Goal: Task Accomplishment & Management: Use online tool/utility

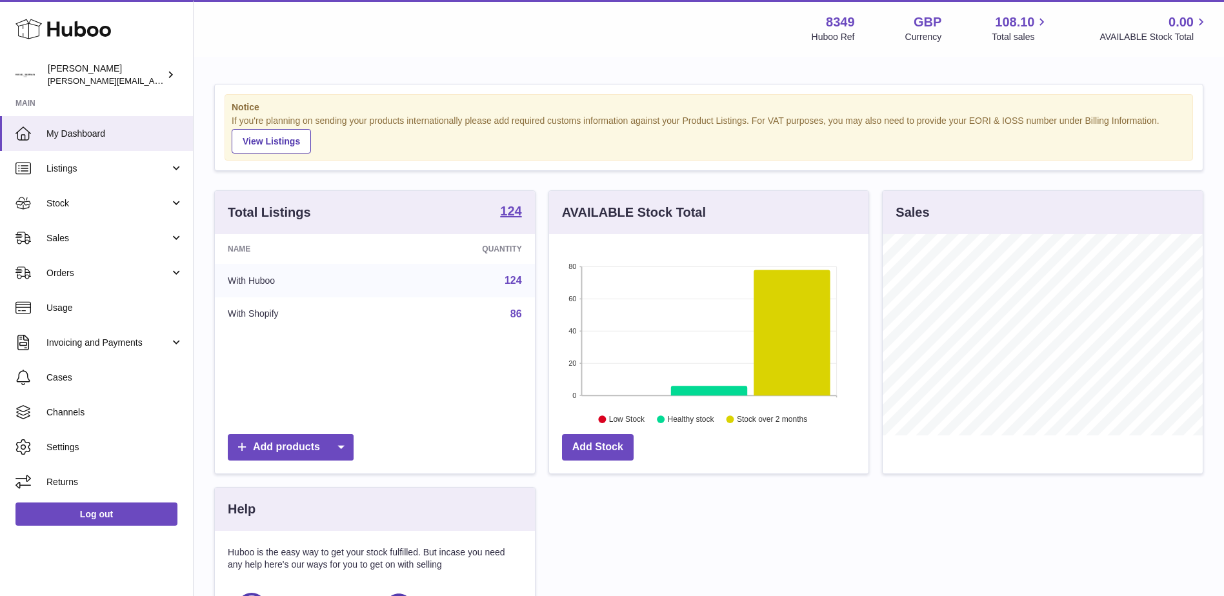
scroll to position [201, 319]
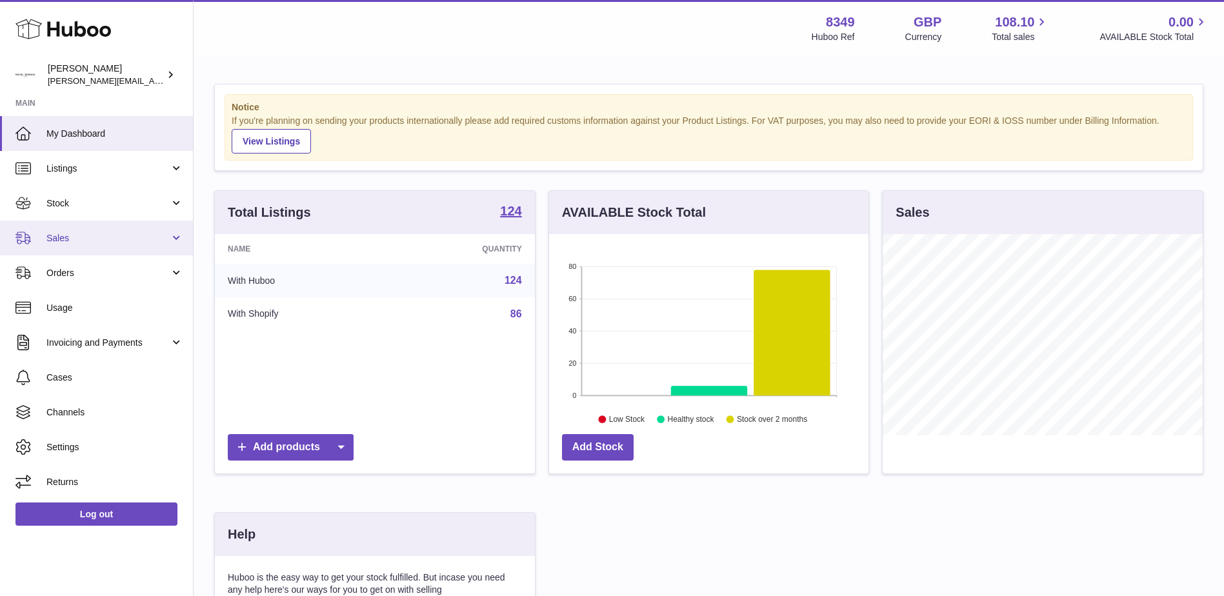
click at [59, 241] on span "Sales" at bounding box center [107, 238] width 123 height 12
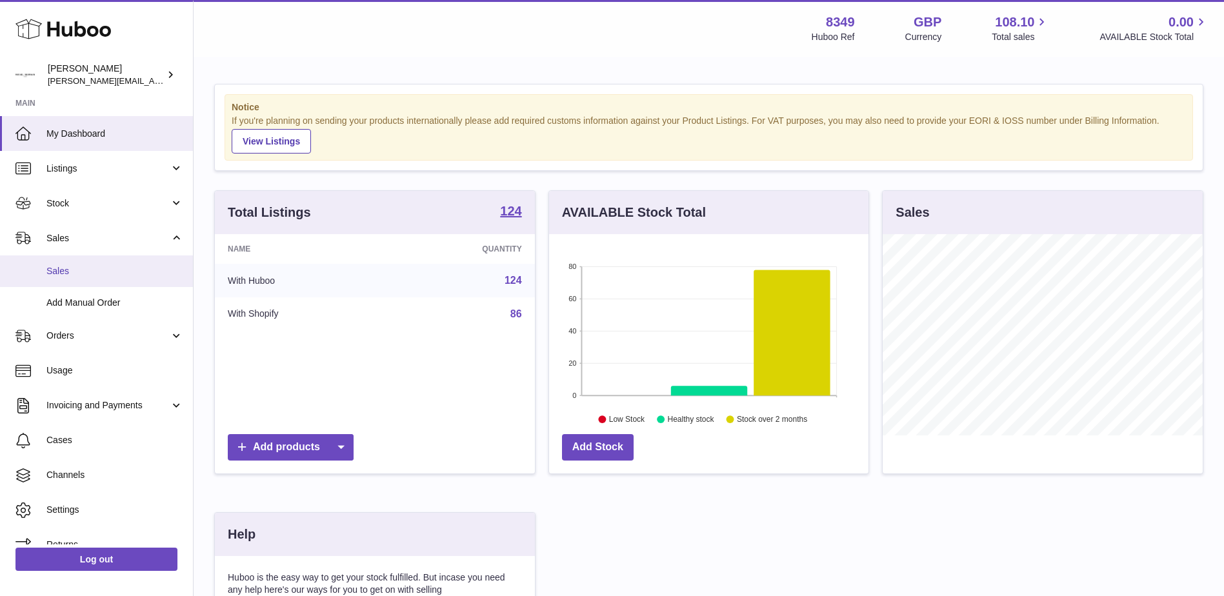
click at [59, 273] on span "Sales" at bounding box center [114, 271] width 137 height 12
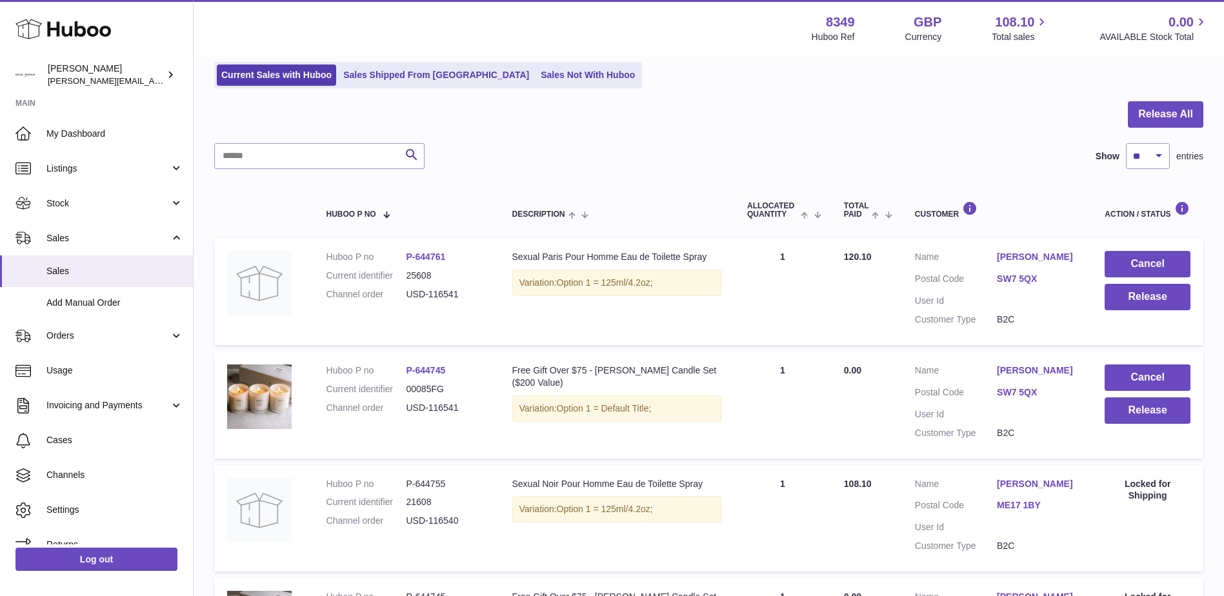
scroll to position [103, 0]
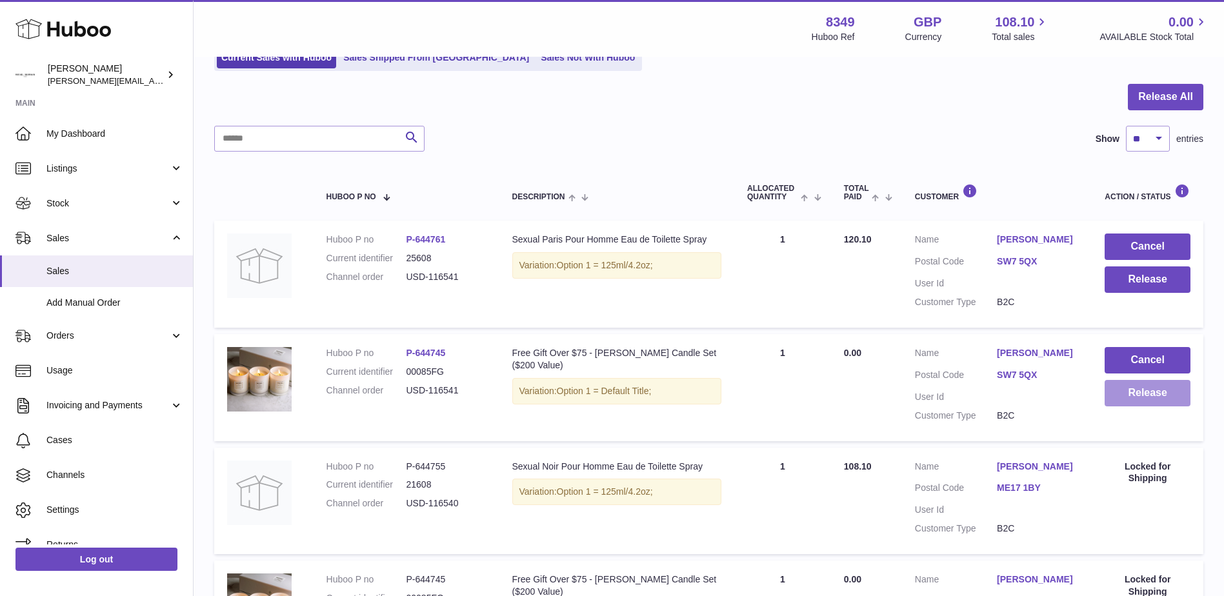
click at [1131, 390] on button "Release" at bounding box center [1147, 393] width 86 height 26
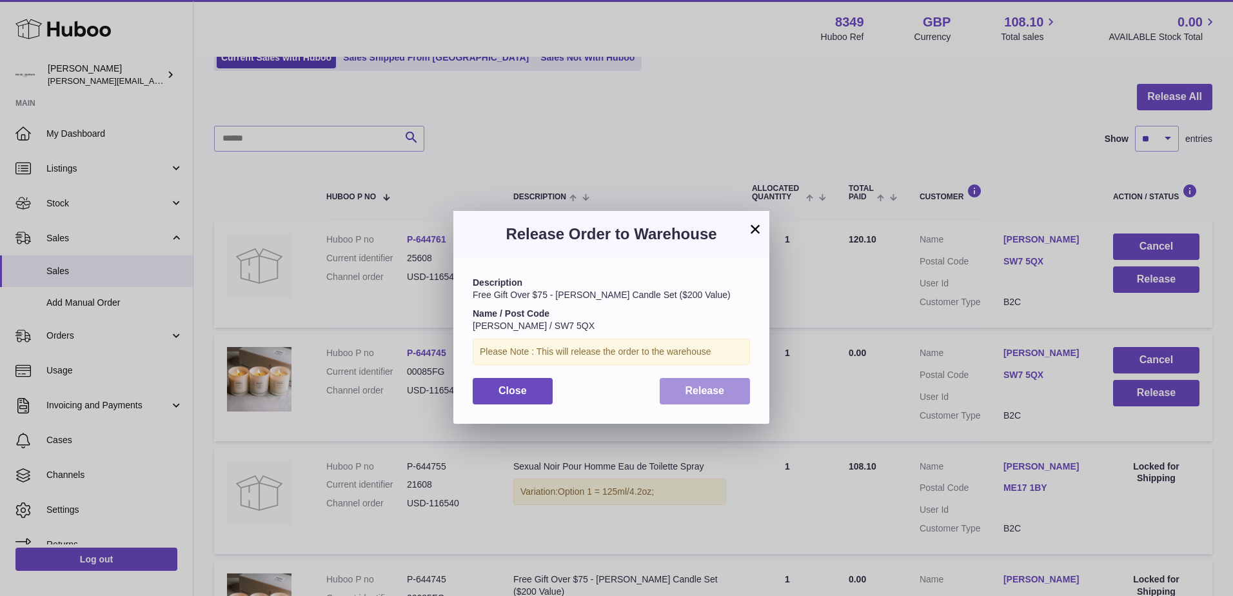
click at [706, 385] on span "Release" at bounding box center [705, 390] width 39 height 11
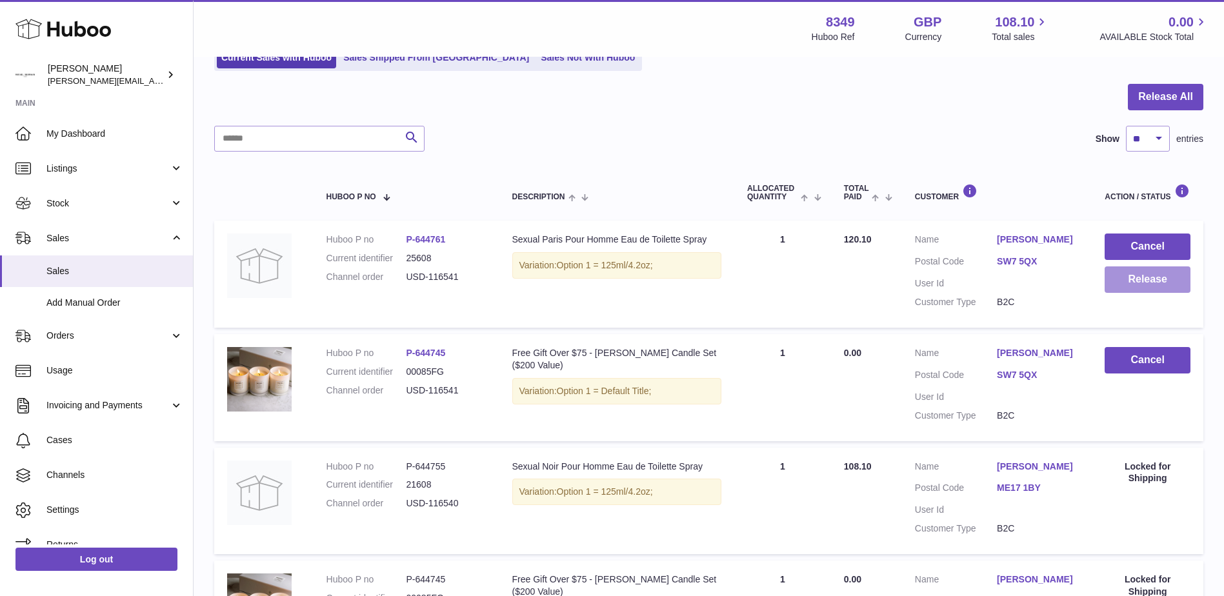
click at [1136, 277] on button "Release" at bounding box center [1147, 279] width 86 height 26
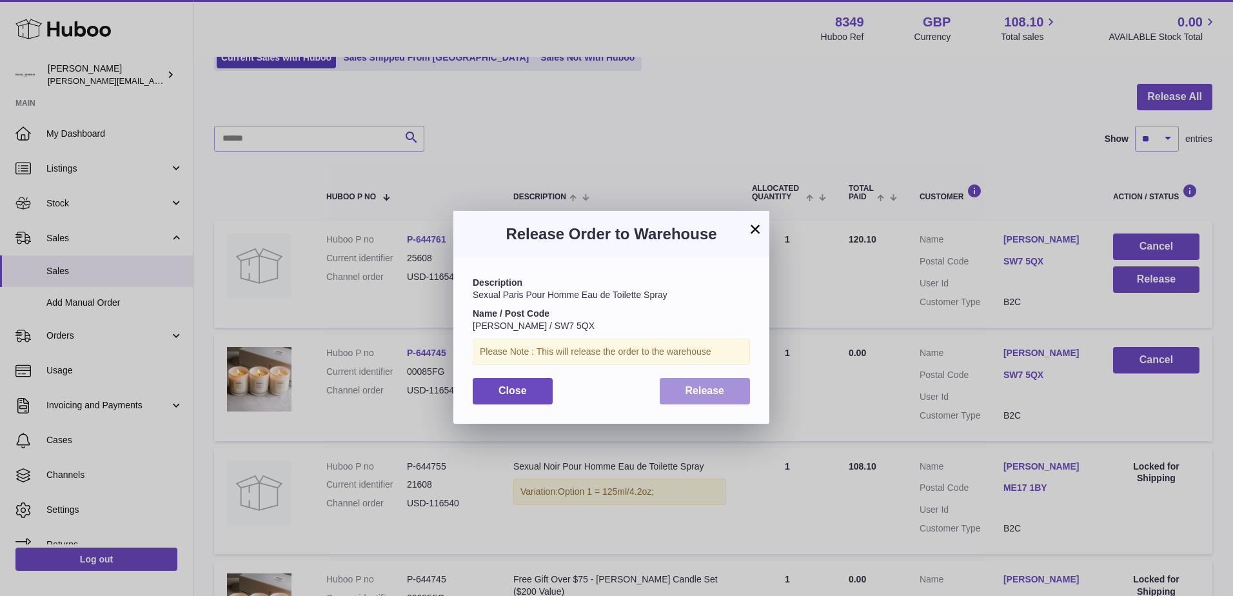
click at [724, 388] on span "Release" at bounding box center [705, 390] width 39 height 11
